Goal: Entertainment & Leisure: Consume media (video, audio)

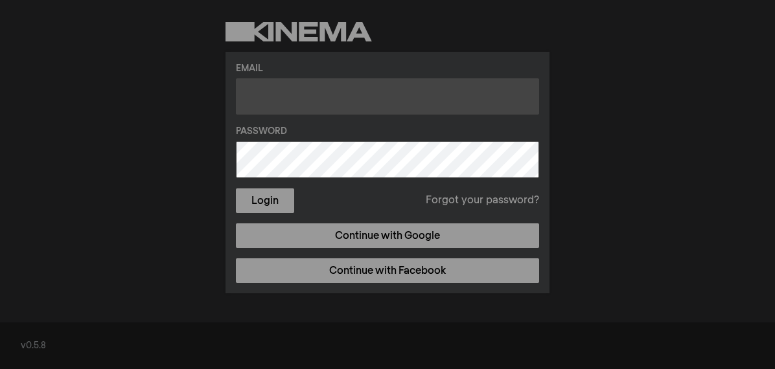
click at [326, 92] on input "text" at bounding box center [387, 96] width 303 height 36
type input "[EMAIL_ADDRESS][DOMAIN_NAME]"
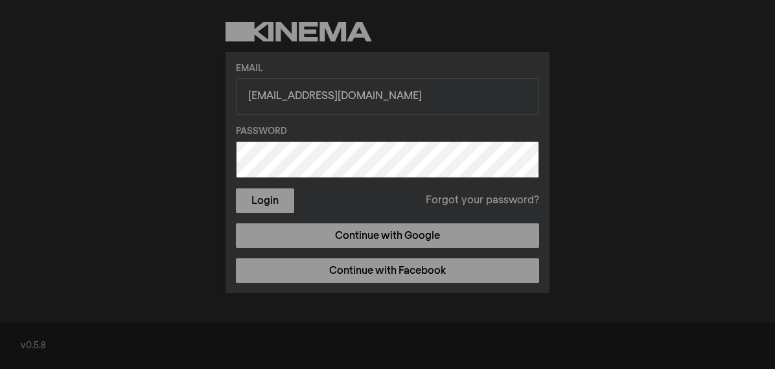
click at [326, 134] on label "Password" at bounding box center [387, 132] width 303 height 14
click at [236, 189] on button "Login" at bounding box center [265, 201] width 58 height 25
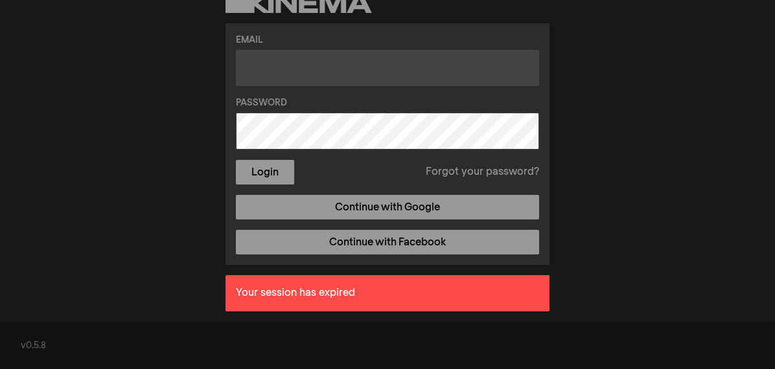
click at [311, 78] on input "text" at bounding box center [387, 68] width 303 height 36
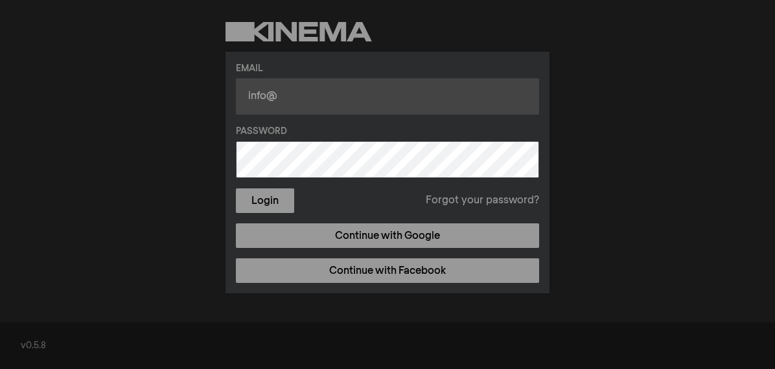
type input "[EMAIL_ADDRESS][DOMAIN_NAME]"
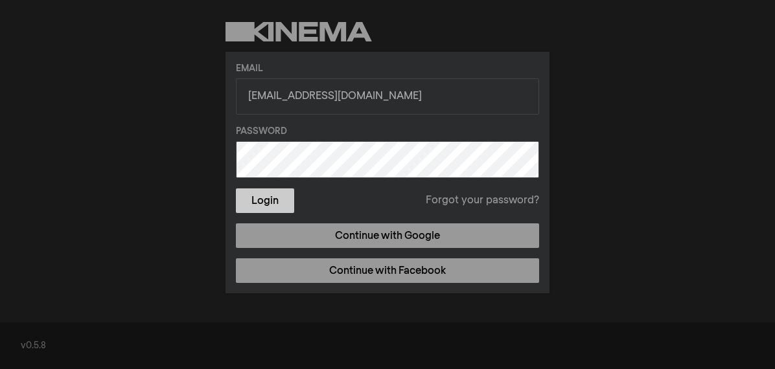
click at [275, 204] on button "Login" at bounding box center [265, 201] width 58 height 25
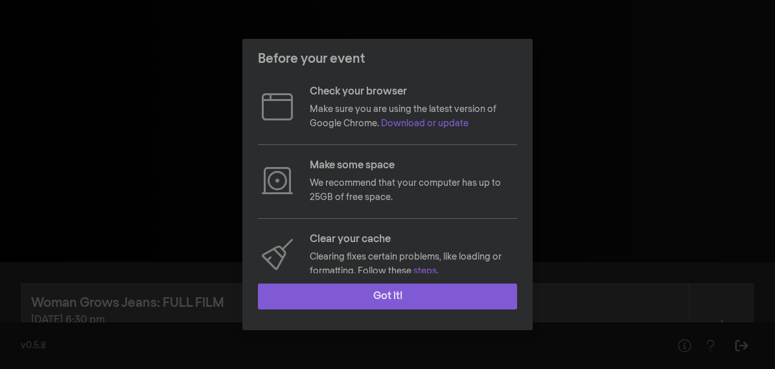
click at [387, 298] on button "Got it!" at bounding box center [387, 297] width 259 height 26
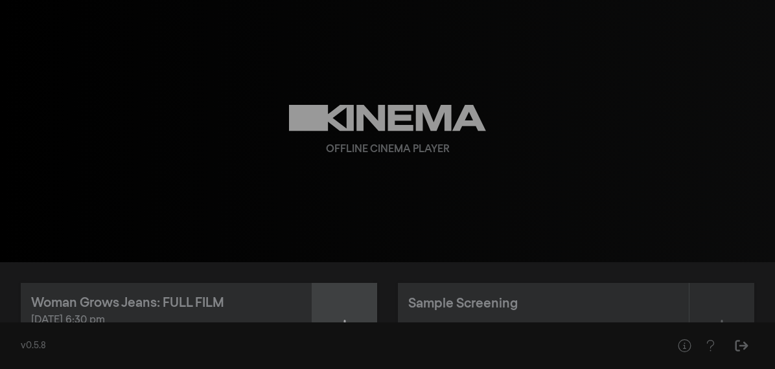
scroll to position [82, 0]
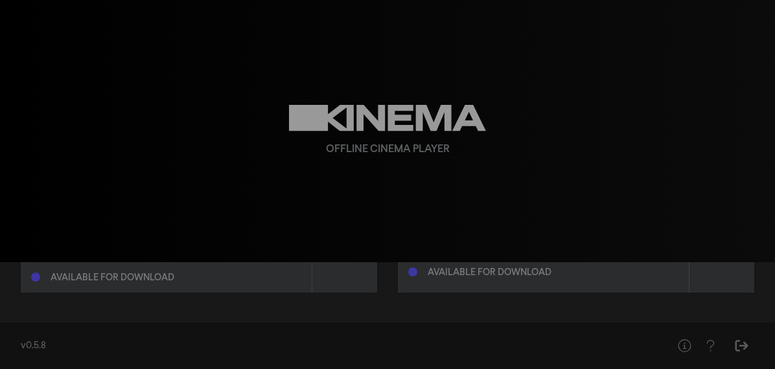
click at [144, 285] on div "Woman Grows Jeans: FULL FILM Oct 2, 2025 at 6:30 pm Available for download" at bounding box center [166, 247] width 291 height 92
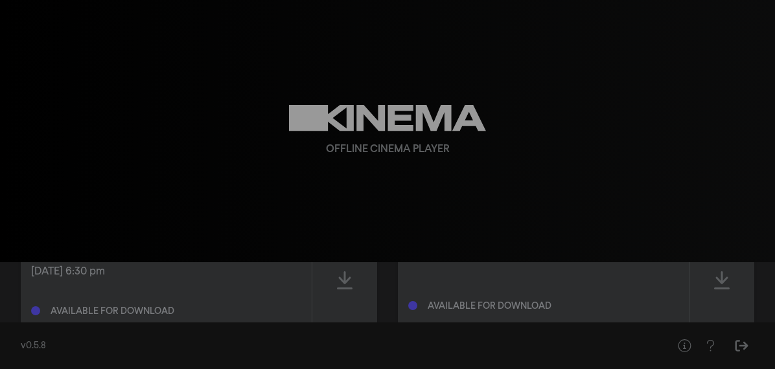
scroll to position [44, 0]
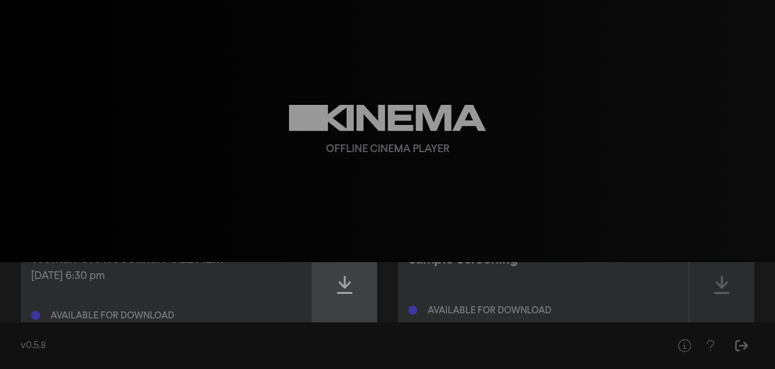
click at [347, 287] on icon at bounding box center [345, 285] width 16 height 21
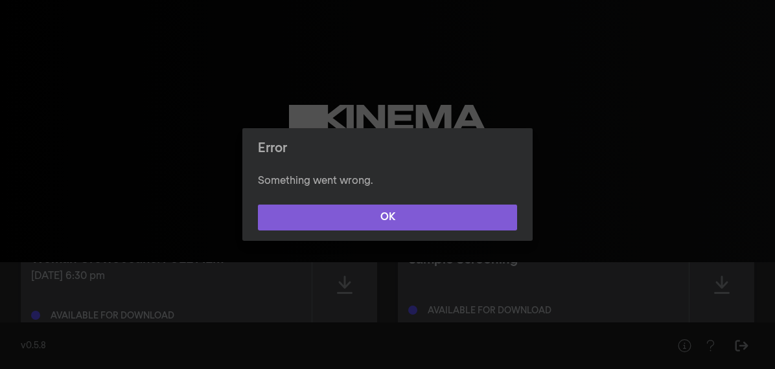
click at [385, 217] on button "OK" at bounding box center [387, 218] width 259 height 26
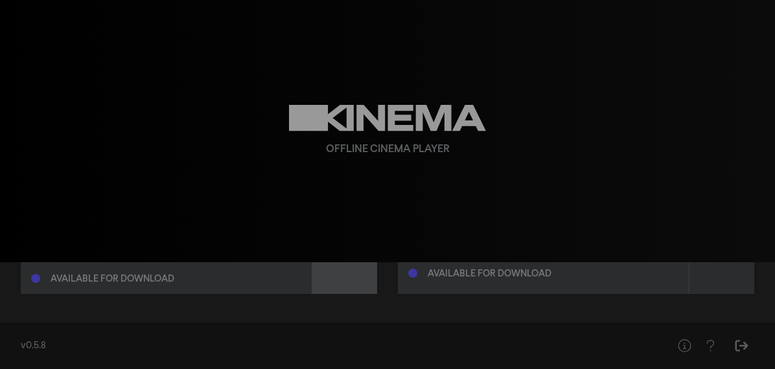
scroll to position [67, 0]
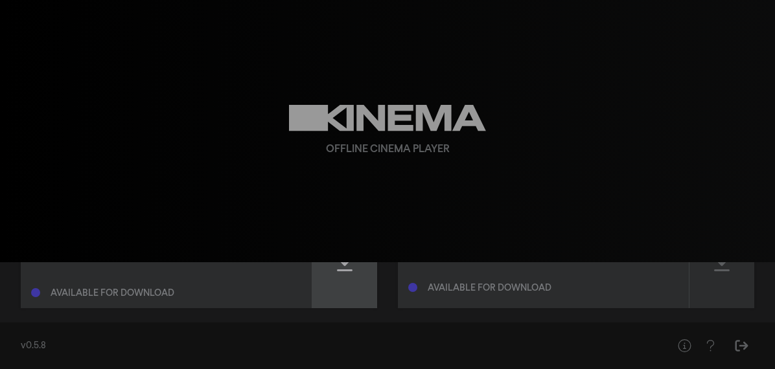
click at [340, 284] on div at bounding box center [344, 263] width 65 height 92
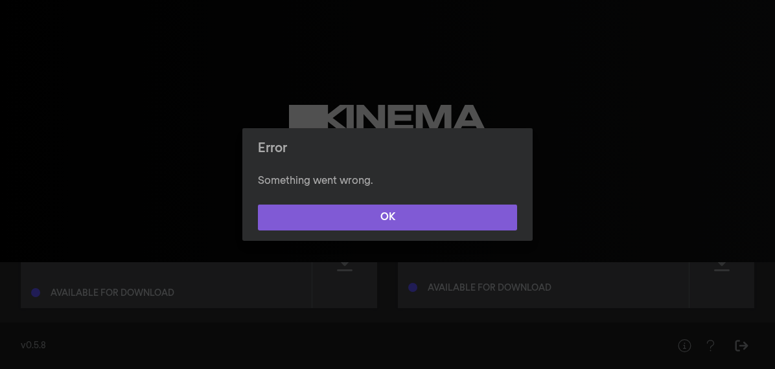
click at [379, 216] on button "OK" at bounding box center [387, 218] width 259 height 26
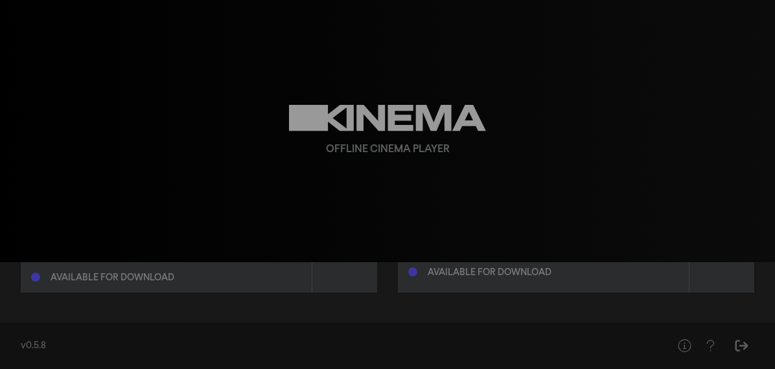
scroll to position [0, 0]
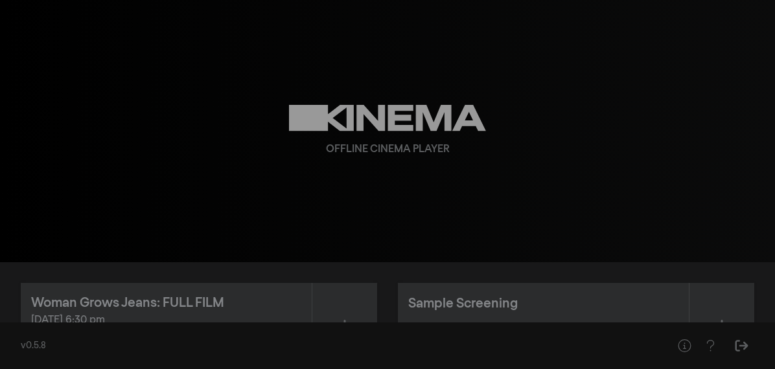
click at [202, 314] on div "Oct 2, 2025 at 6:30 pm" at bounding box center [166, 321] width 270 height 16
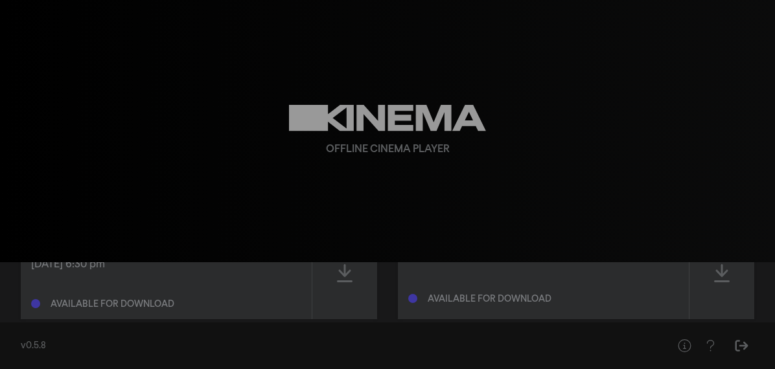
scroll to position [67, 0]
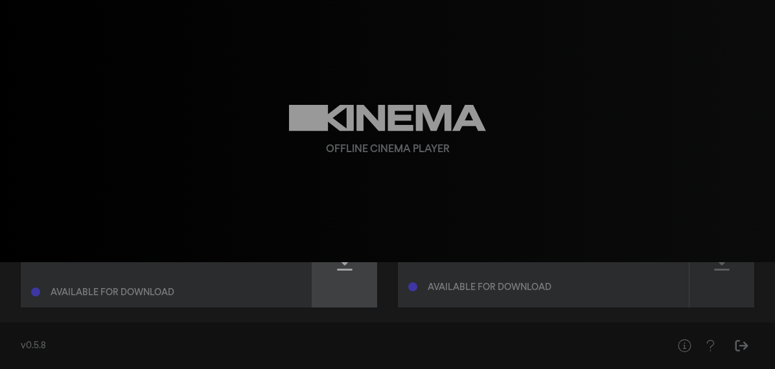
click at [343, 268] on icon at bounding box center [345, 262] width 16 height 21
